Goal: Information Seeking & Learning: Check status

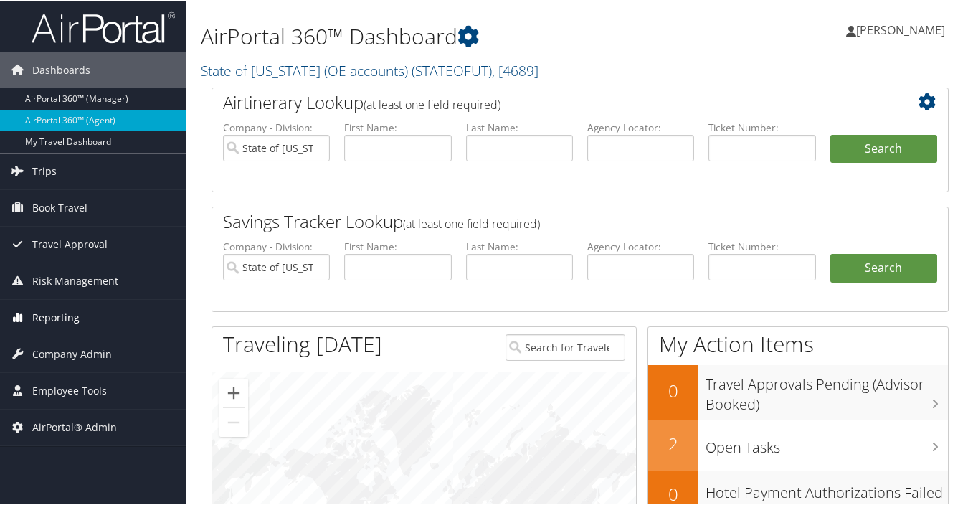
click at [59, 313] on span "Reporting" at bounding box center [55, 316] width 47 height 36
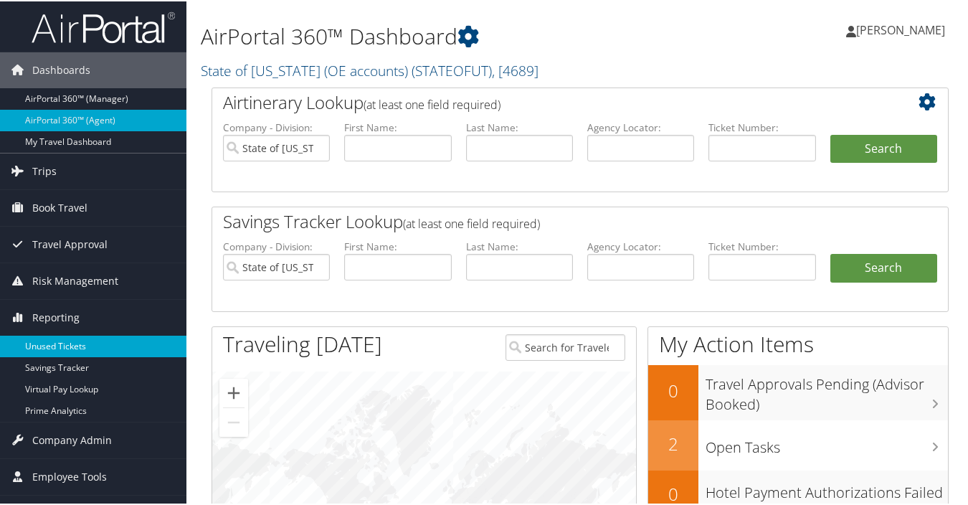
click at [62, 345] on link "Unused Tickets" at bounding box center [93, 345] width 186 height 22
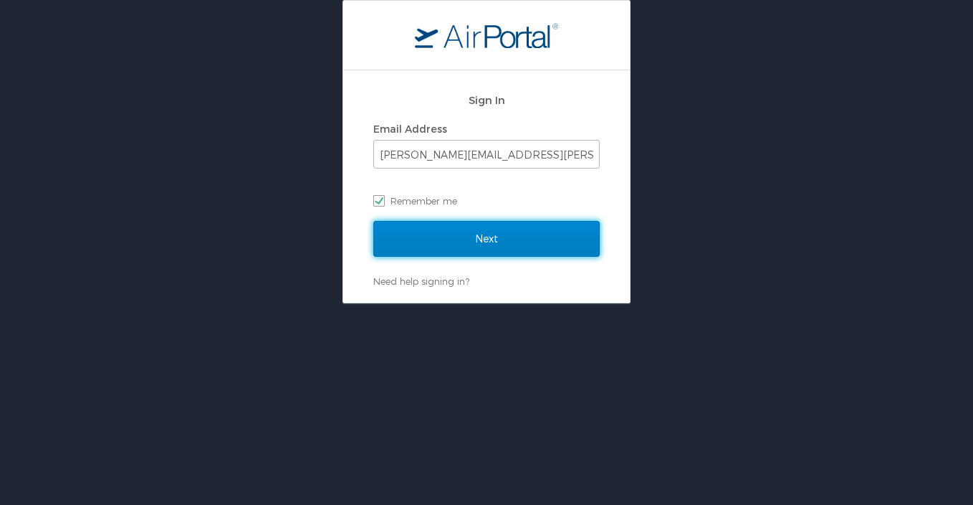
click at [457, 252] on input "Next" at bounding box center [486, 239] width 226 height 36
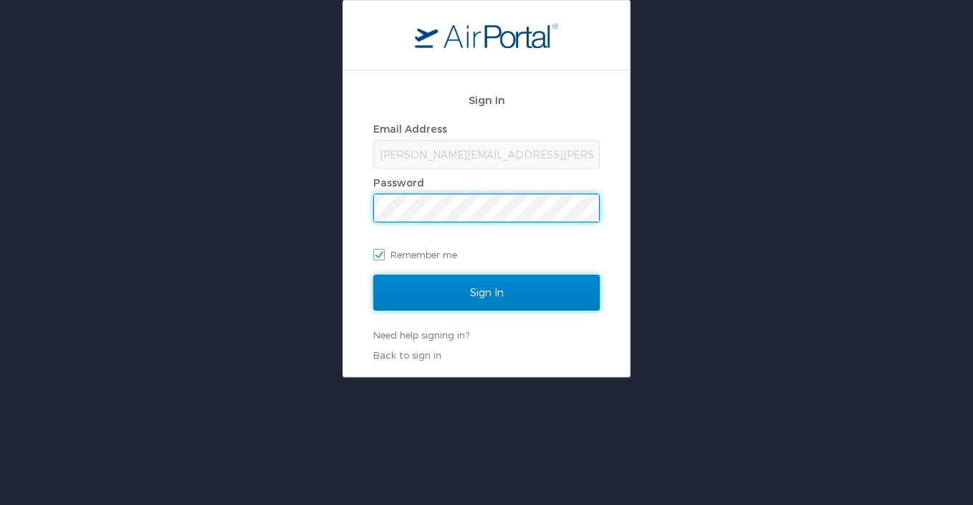
click at [488, 291] on input "Sign In" at bounding box center [486, 292] width 226 height 36
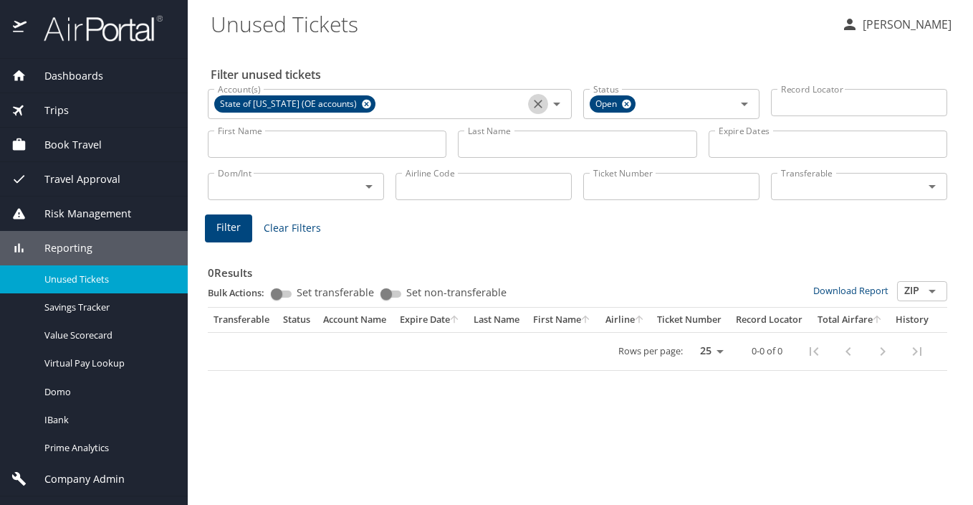
click at [540, 104] on icon "Clear" at bounding box center [538, 104] width 14 height 14
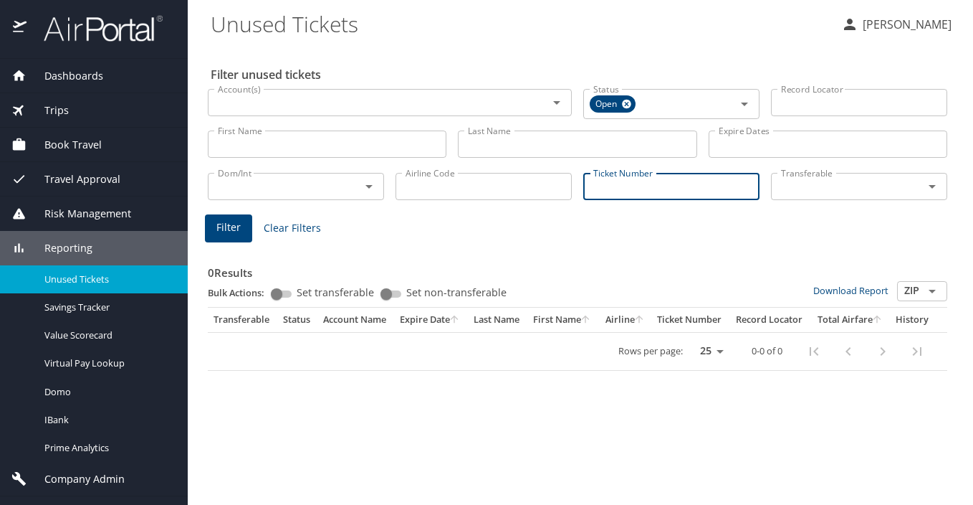
click at [600, 191] on input "Ticket Number" at bounding box center [671, 186] width 176 height 27
paste input "7723023360"
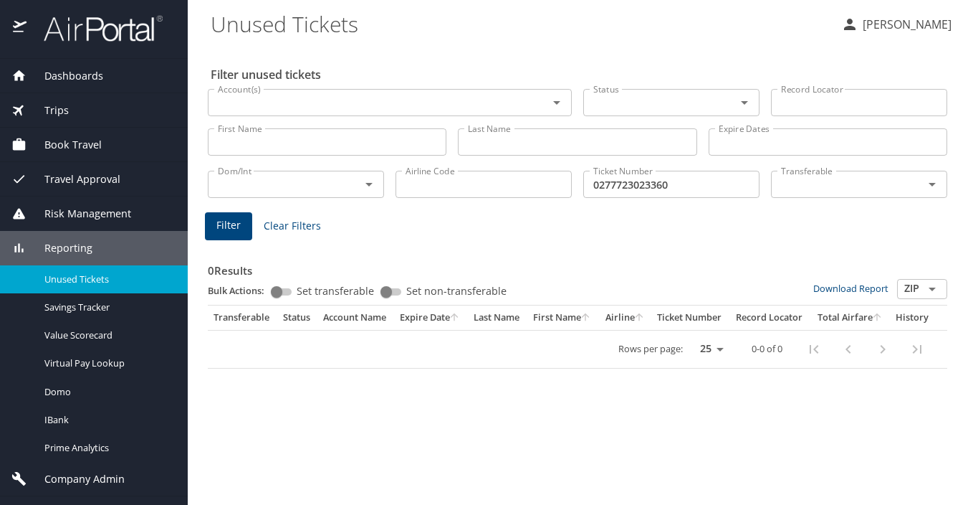
click at [240, 224] on button "Filter" at bounding box center [228, 226] width 47 height 28
click at [677, 184] on input "0277723023360" at bounding box center [671, 184] width 176 height 27
type input "02777230233600"
click at [224, 216] on button "Filter" at bounding box center [228, 226] width 47 height 28
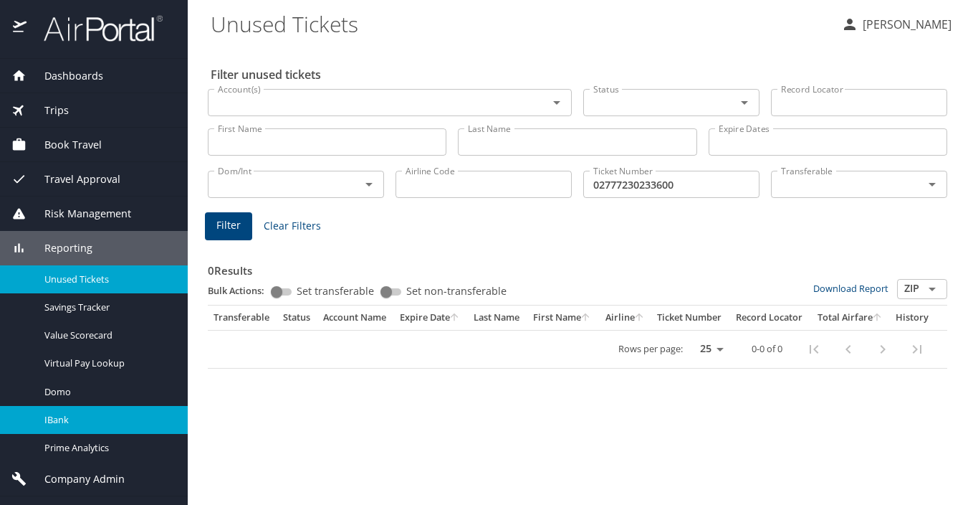
scroll to position [26, 0]
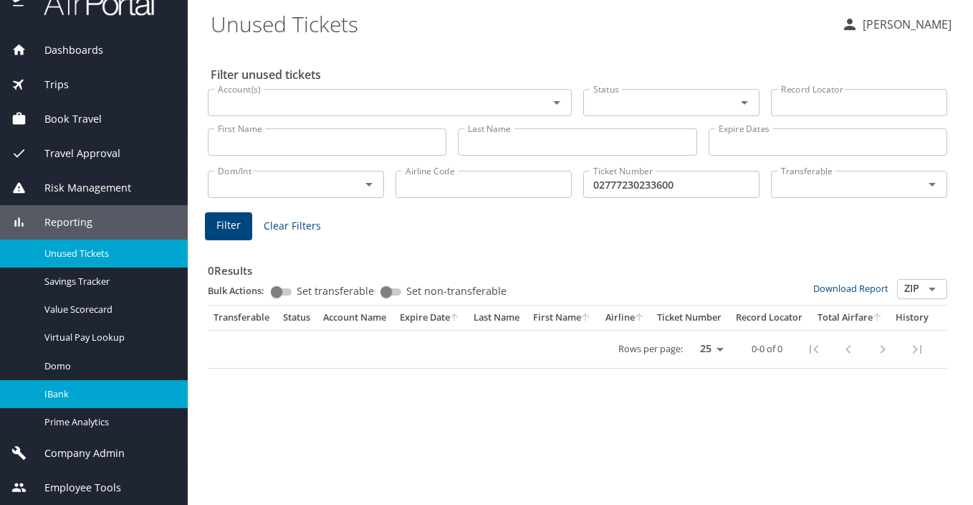
click at [93, 396] on span "IBank" at bounding box center [107, 394] width 126 height 14
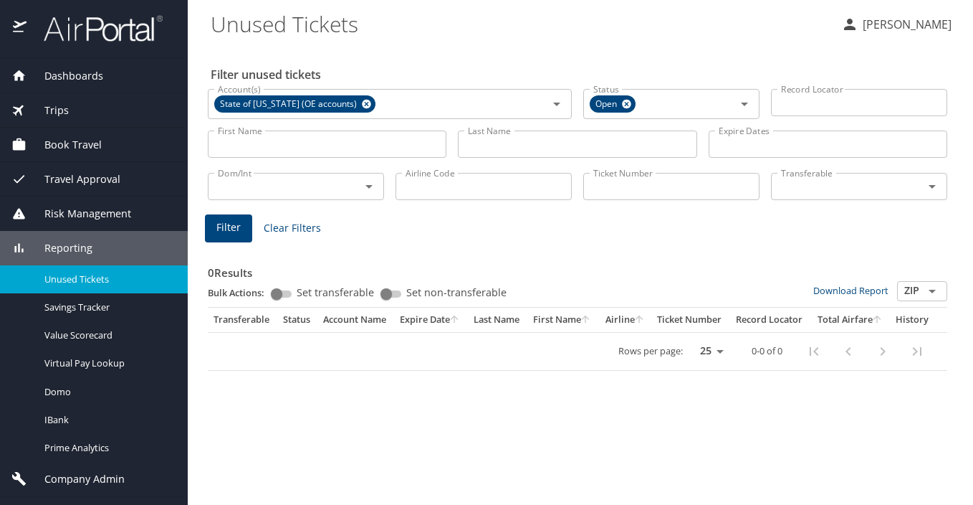
click at [77, 244] on span "Reporting" at bounding box center [60, 248] width 66 height 16
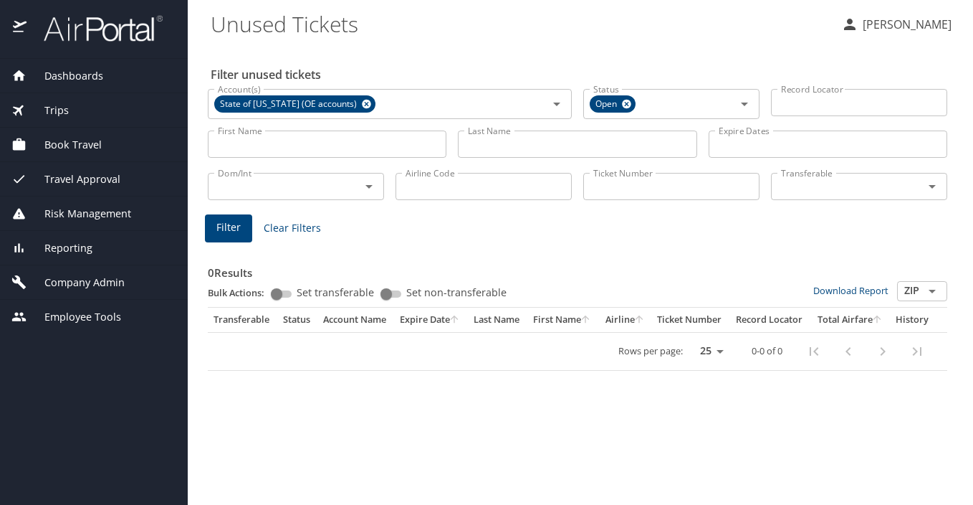
click at [54, 108] on span "Trips" at bounding box center [48, 110] width 42 height 16
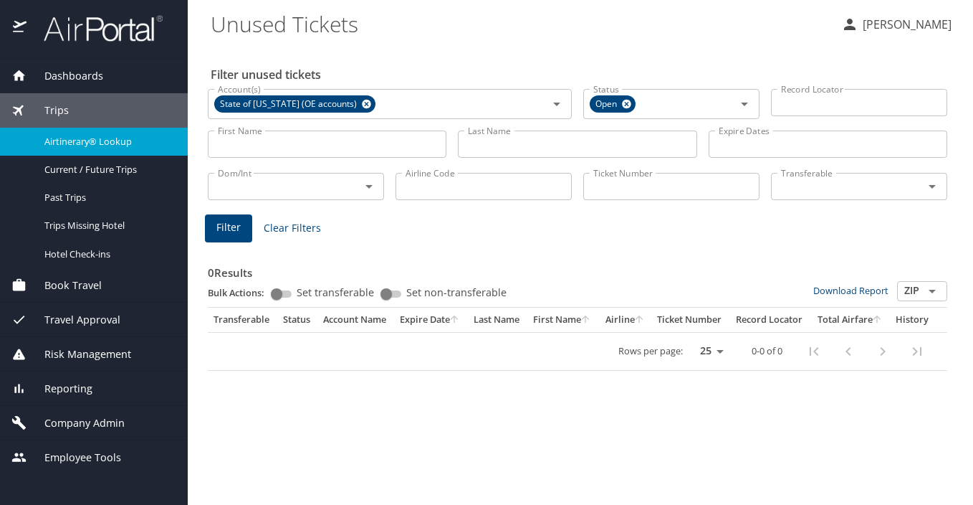
click at [80, 147] on span "Airtinerary® Lookup" at bounding box center [107, 142] width 126 height 14
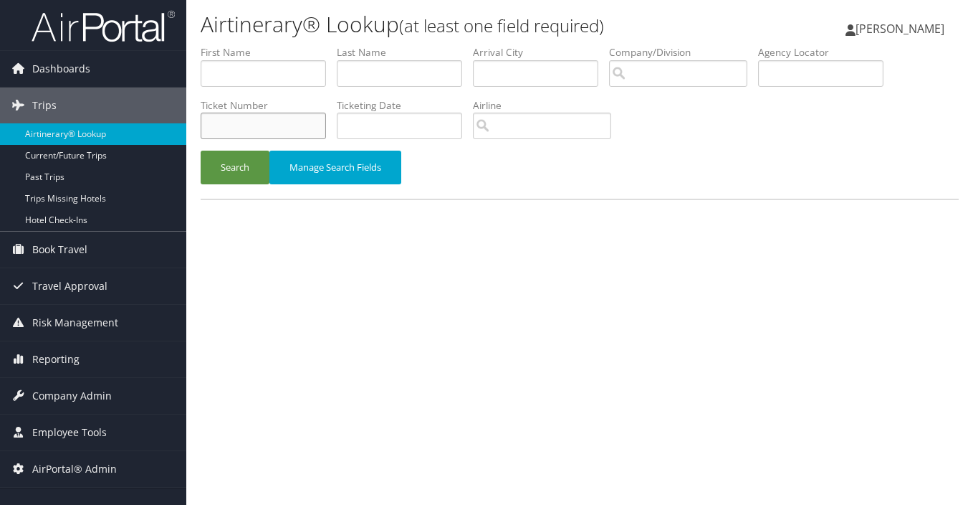
click at [251, 122] on input "text" at bounding box center [263, 126] width 125 height 27
paste input "7723023360"
type input "0277723023360"
click at [201, 151] on button "Search" at bounding box center [235, 168] width 69 height 34
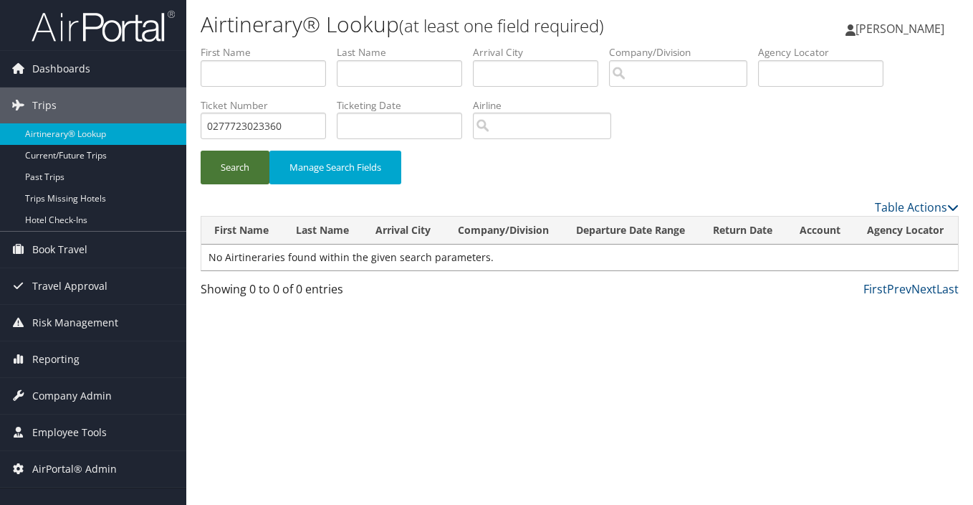
click at [252, 166] on button "Search" at bounding box center [235, 168] width 69 height 34
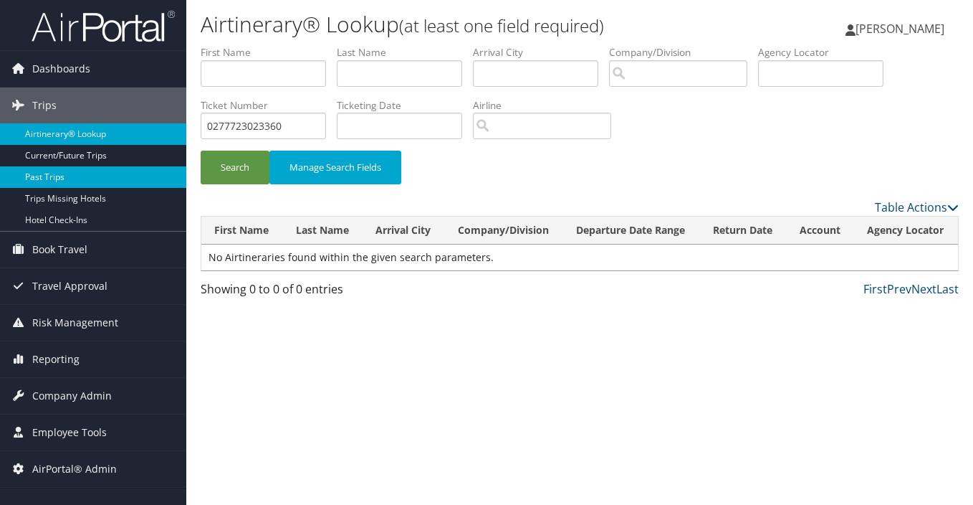
click at [98, 173] on link "Past Trips" at bounding box center [93, 177] width 186 height 22
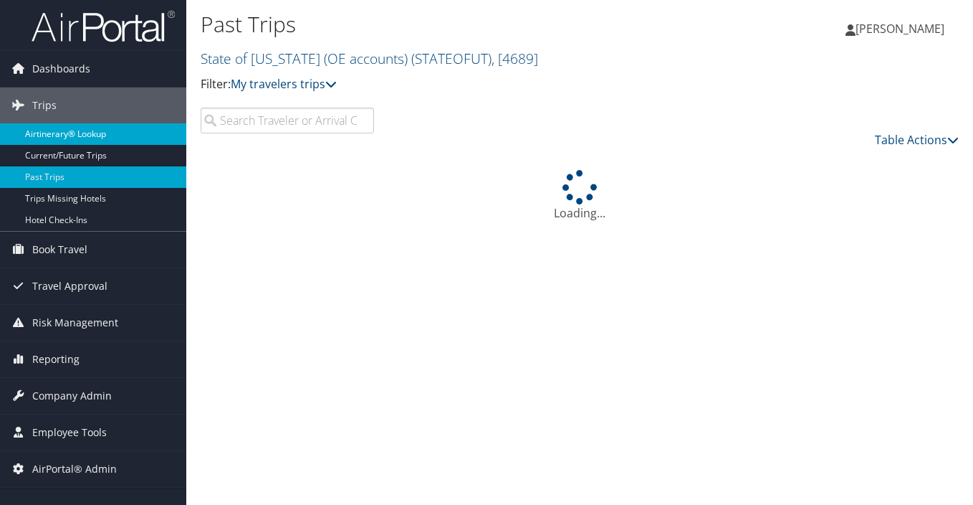
click at [118, 135] on link "Airtinerary® Lookup" at bounding box center [93, 134] width 186 height 22
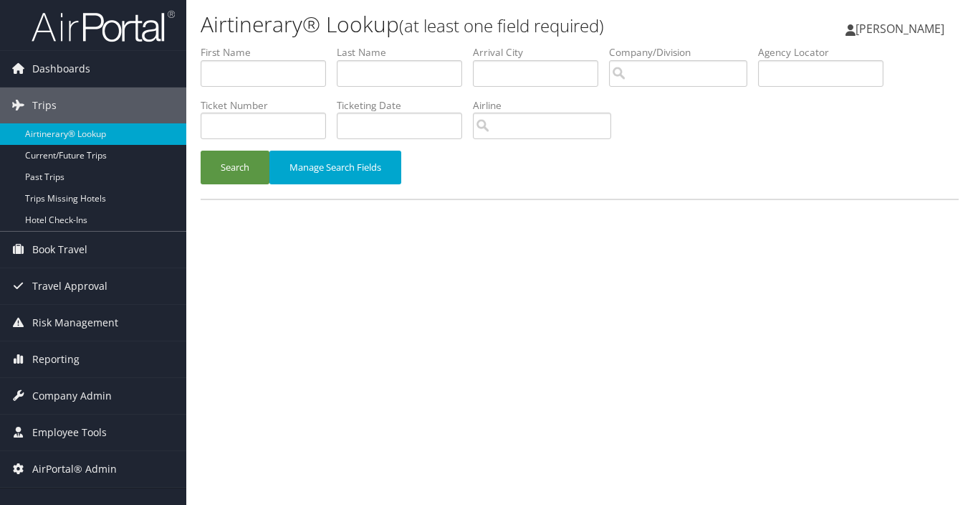
click at [408, 312] on div "Airtinerary® Lookup (at least one field required) [PERSON_NAME] [PERSON_NAME] M…" at bounding box center [579, 252] width 787 height 505
click at [234, 126] on input "text" at bounding box center [263, 126] width 125 height 27
paste input "7723023360"
type input "0277723023360"
click at [231, 166] on button "Search" at bounding box center [235, 168] width 69 height 34
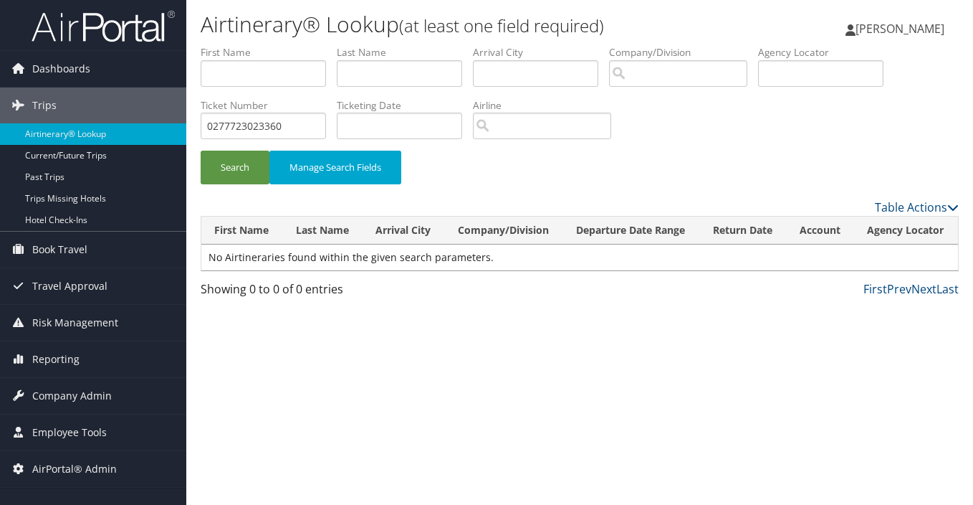
click at [657, 398] on div "Airtinerary® Lookup (at least one field required) Laura Szulinski Laura Szulins…" at bounding box center [579, 252] width 787 height 505
click at [539, 381] on div "Airtinerary® Lookup (at least one field required) [PERSON_NAME] [PERSON_NAME] M…" at bounding box center [579, 252] width 787 height 505
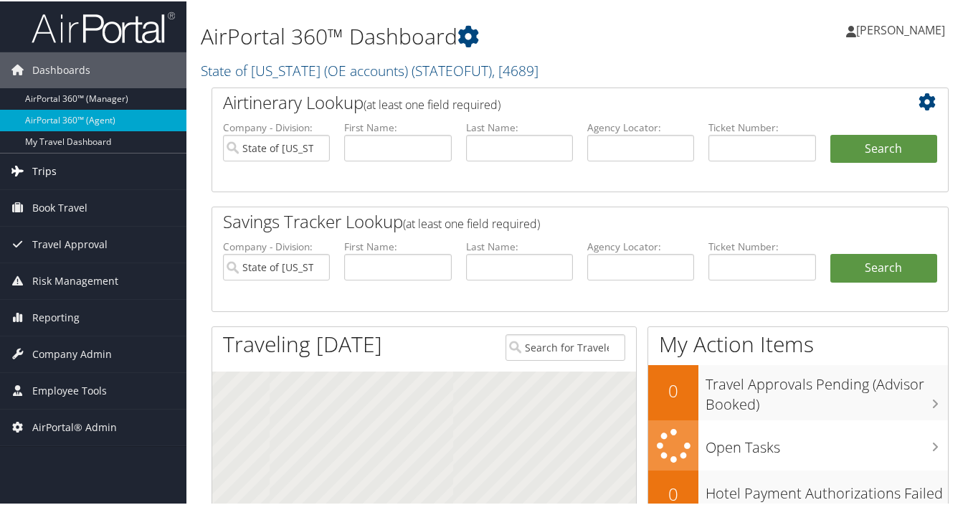
click at [49, 169] on span "Trips" at bounding box center [44, 170] width 24 height 36
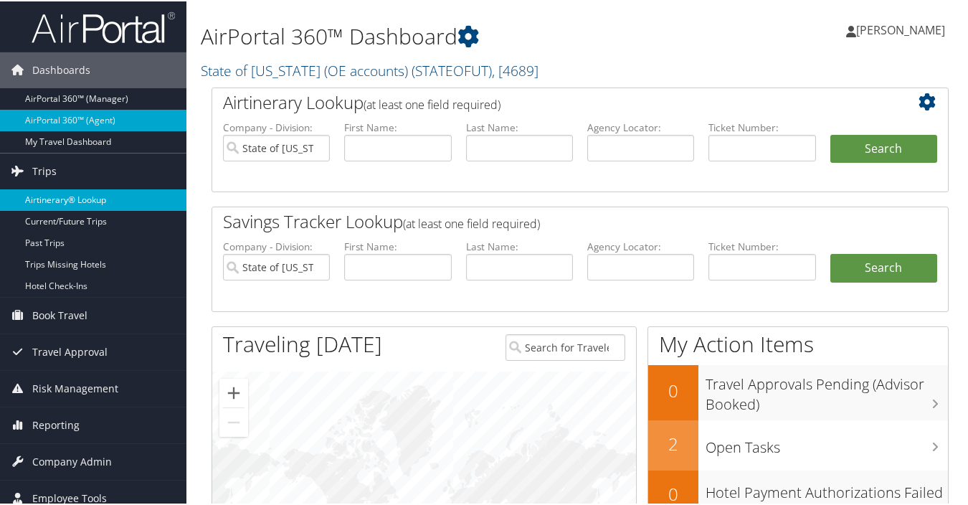
click at [64, 196] on link "Airtinerary® Lookup" at bounding box center [93, 199] width 186 height 22
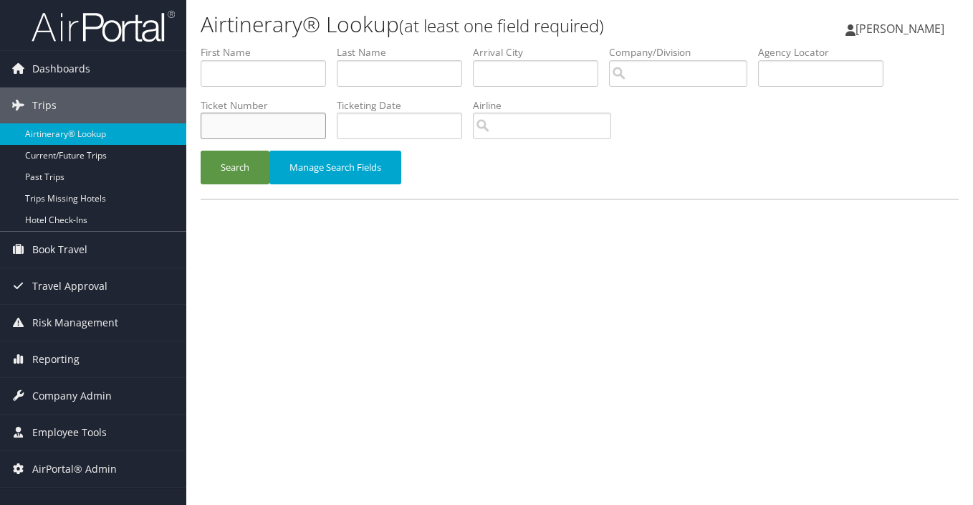
click at [222, 126] on input "text" at bounding box center [263, 126] width 125 height 27
paste input "0277230233600"
type input "0277230233600"
click at [241, 168] on button "Search" at bounding box center [235, 168] width 69 height 34
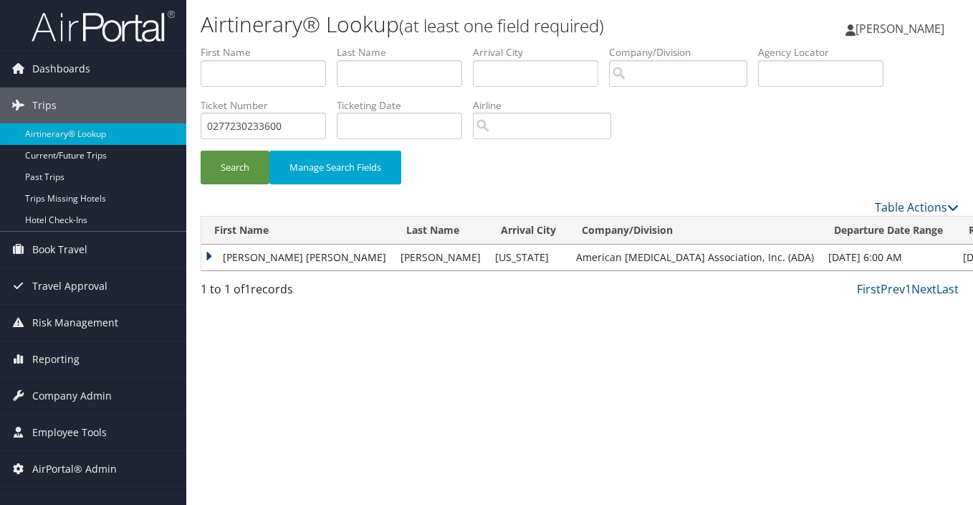
click at [206, 254] on td "JOSHUA JON" at bounding box center [297, 257] width 192 height 26
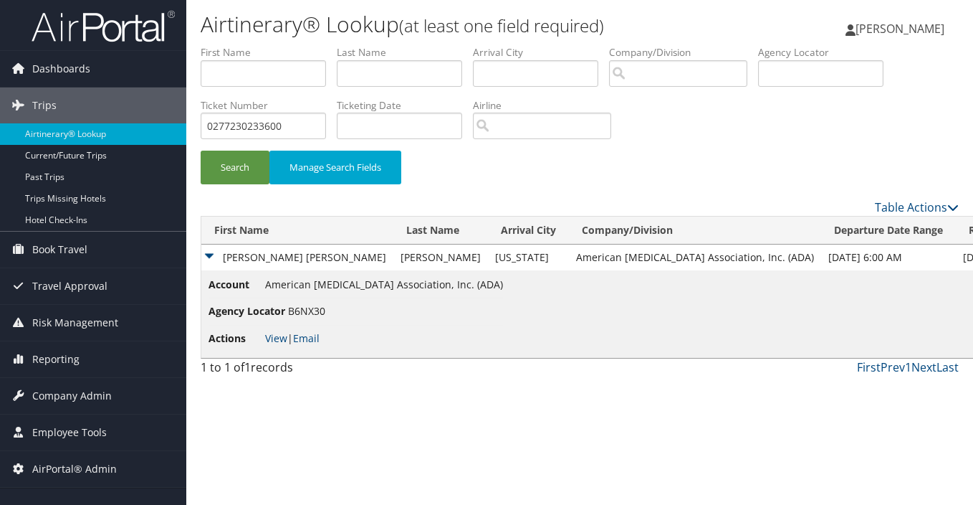
click at [906, 461] on div "Airtinerary® Lookup (at least one field required) Laura Szulinski Laura Szulins…" at bounding box center [579, 252] width 787 height 505
click at [253, 456] on div "Airtinerary® Lookup (at least one field required) Laura Szulinski Laura Szulins…" at bounding box center [579, 252] width 787 height 505
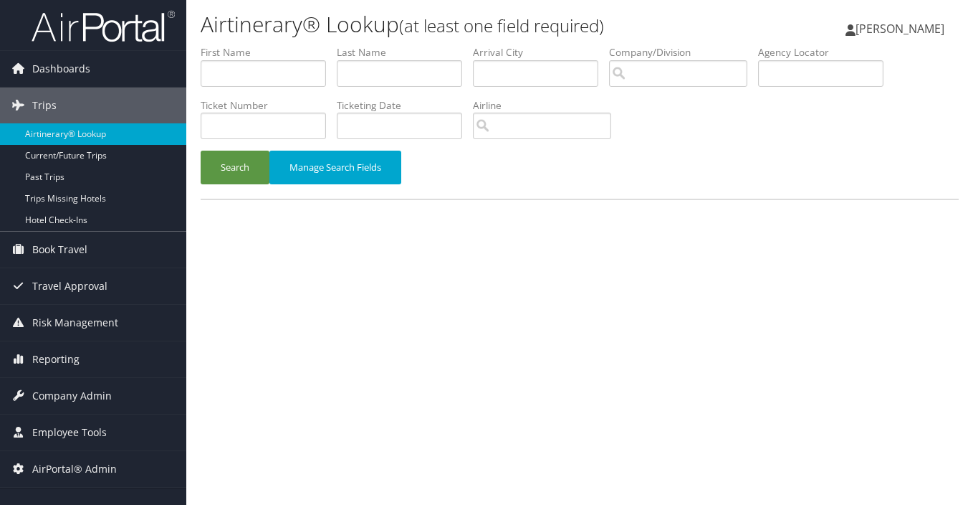
click at [331, 477] on div "Airtinerary® Lookup (at least one field required) [PERSON_NAME] [PERSON_NAME] M…" at bounding box center [579, 252] width 787 height 505
